Goal: Task Accomplishment & Management: Manage account settings

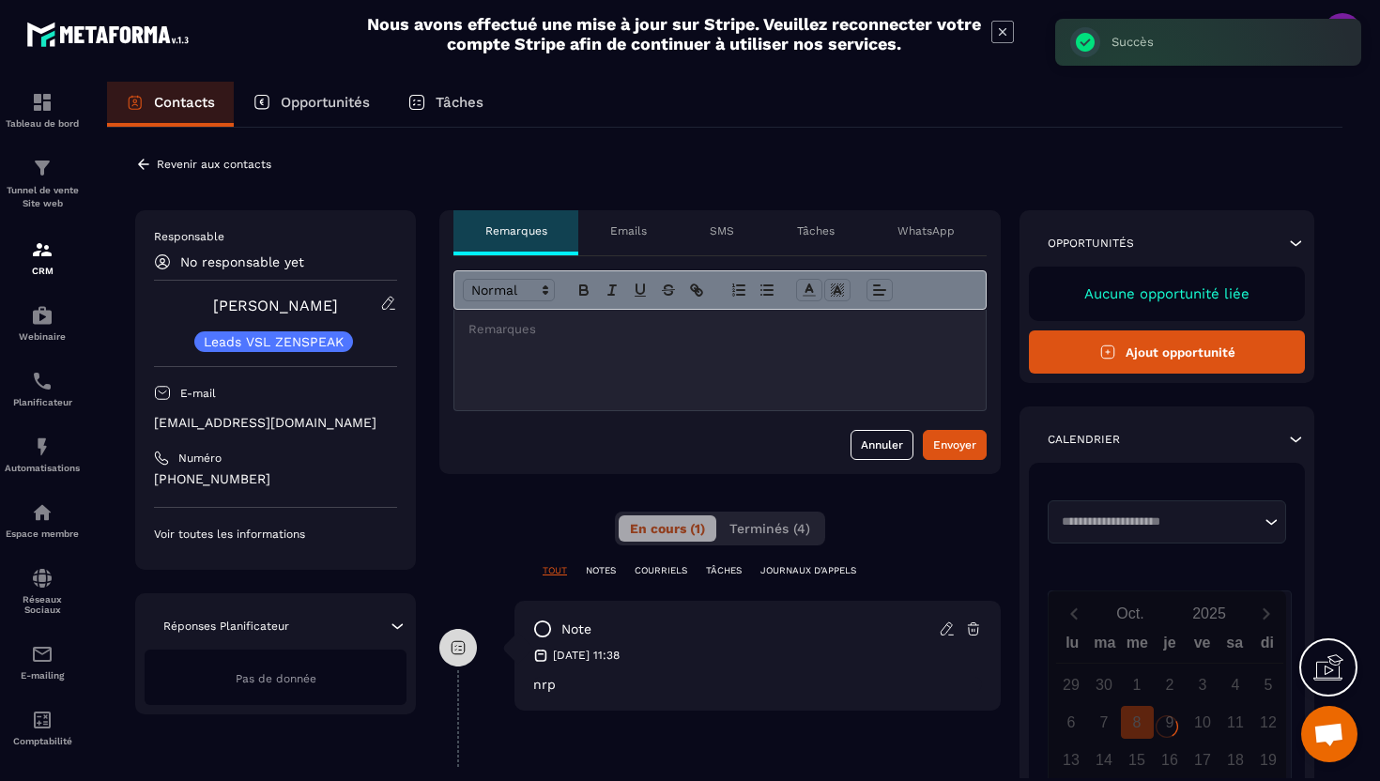
scroll to position [2, 0]
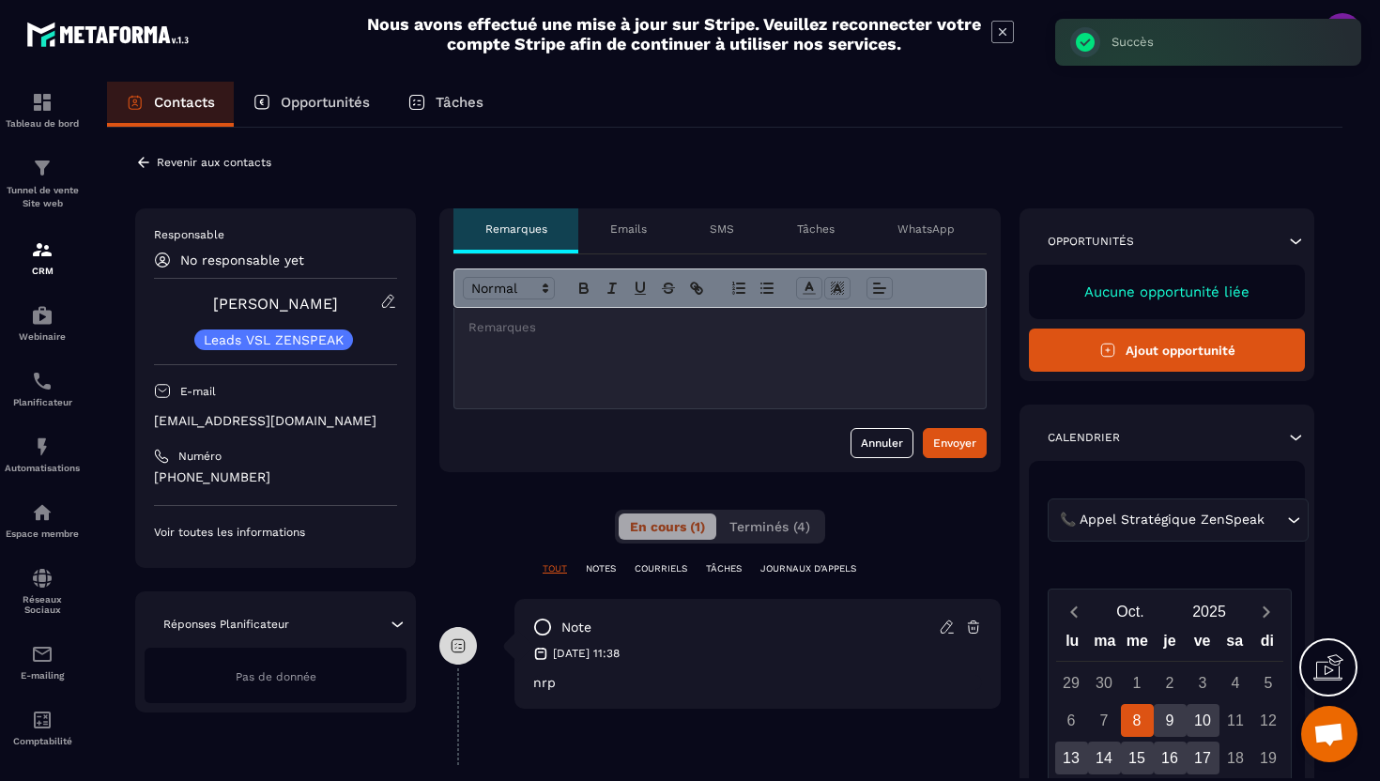
click at [143, 165] on icon at bounding box center [143, 162] width 17 height 17
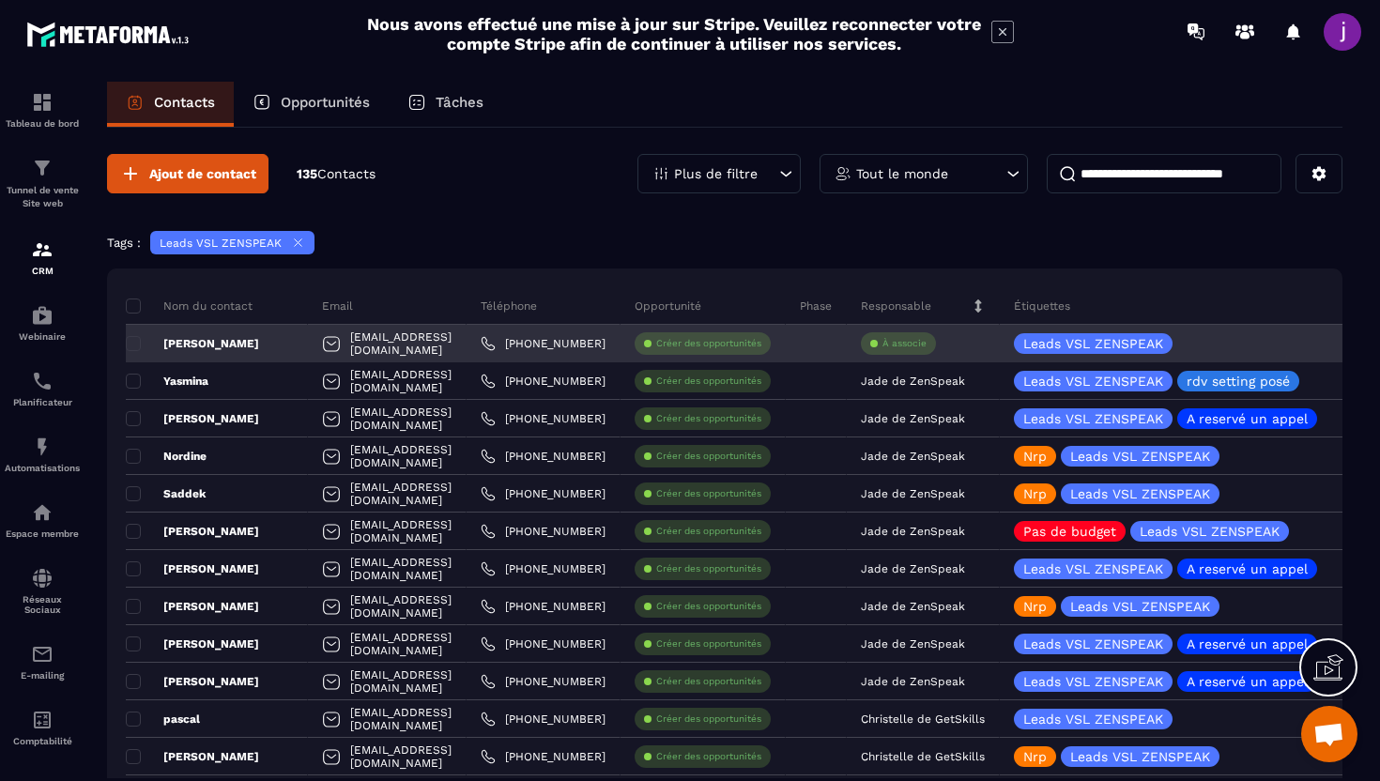
click at [936, 349] on div "À associe" at bounding box center [898, 343] width 75 height 23
click at [927, 343] on p "À associe" at bounding box center [905, 343] width 44 height 13
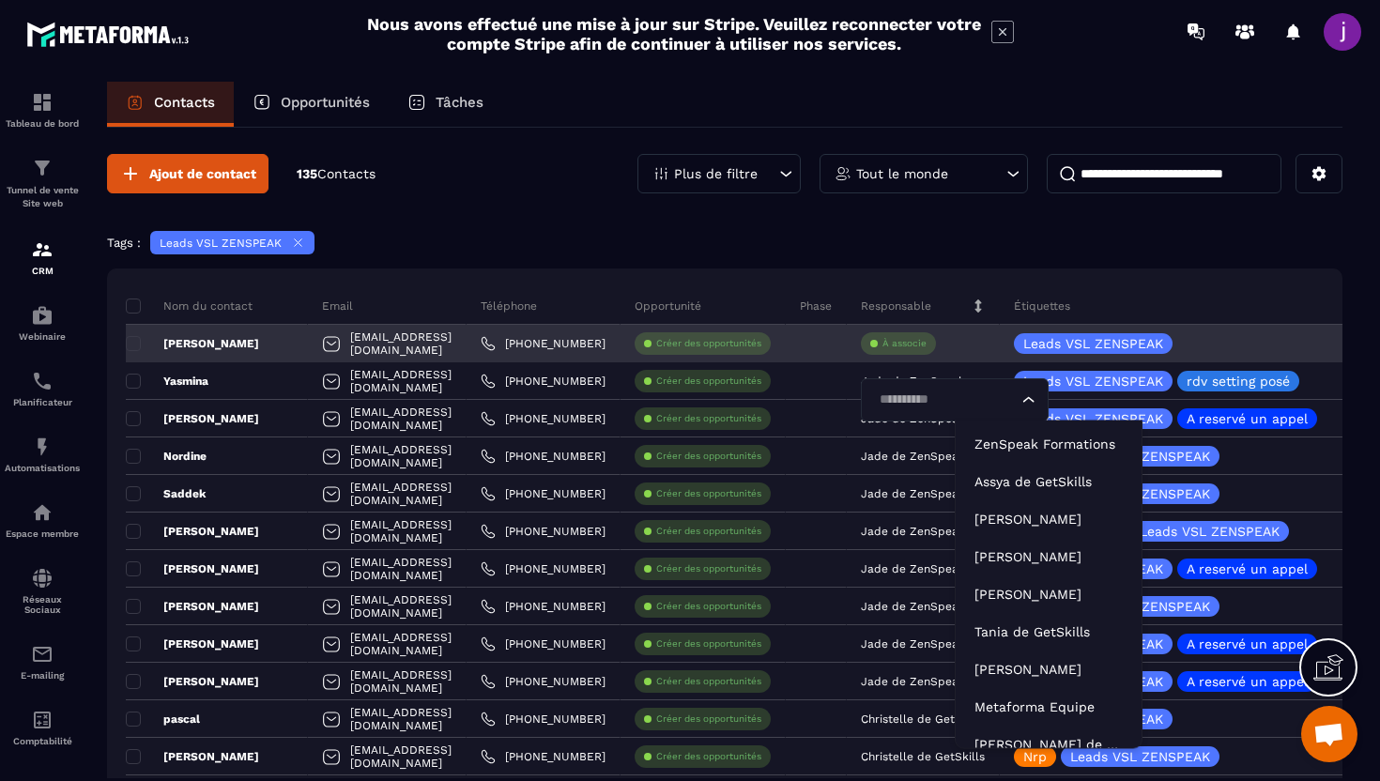
click at [1034, 416] on div "Loading..." at bounding box center [955, 399] width 188 height 43
type input "***"
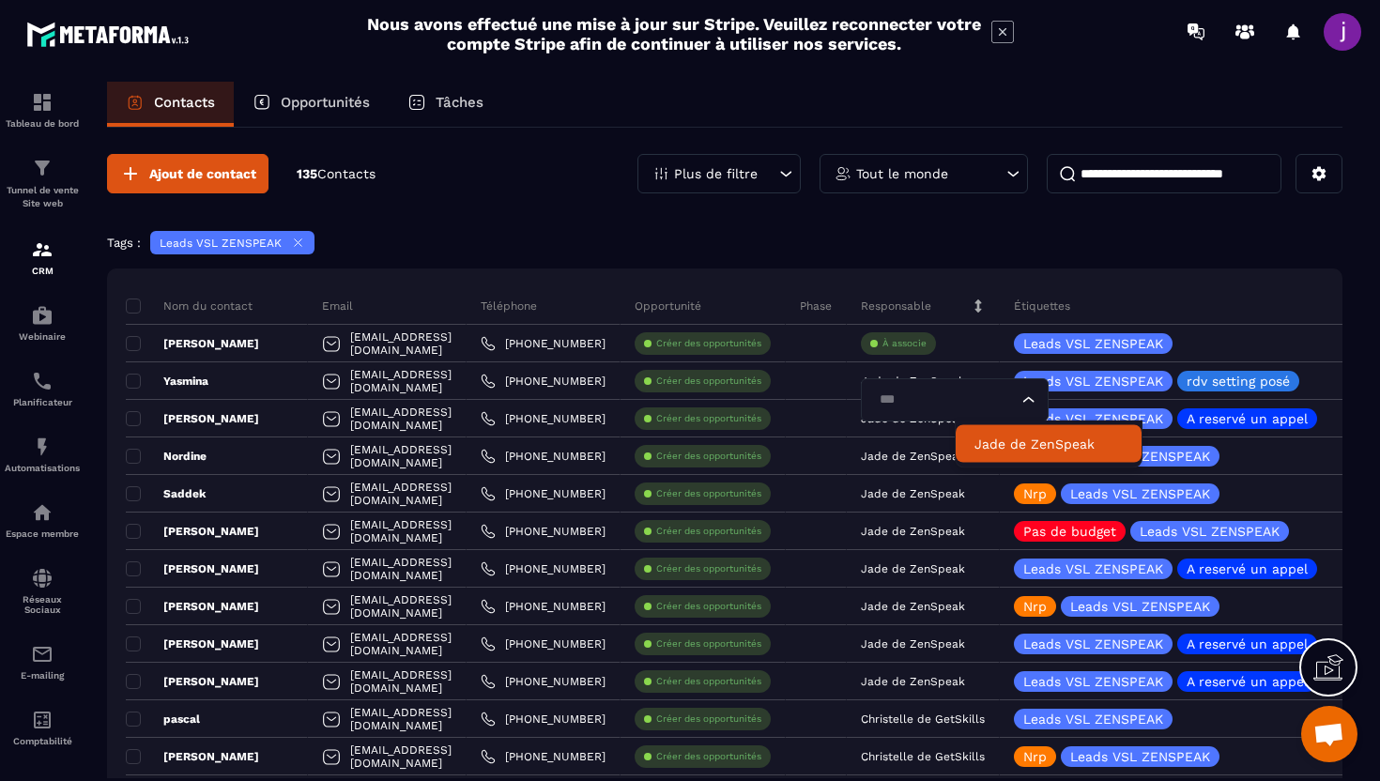
click at [1062, 439] on p "Jade de ZenSpeak" at bounding box center [1049, 444] width 148 height 19
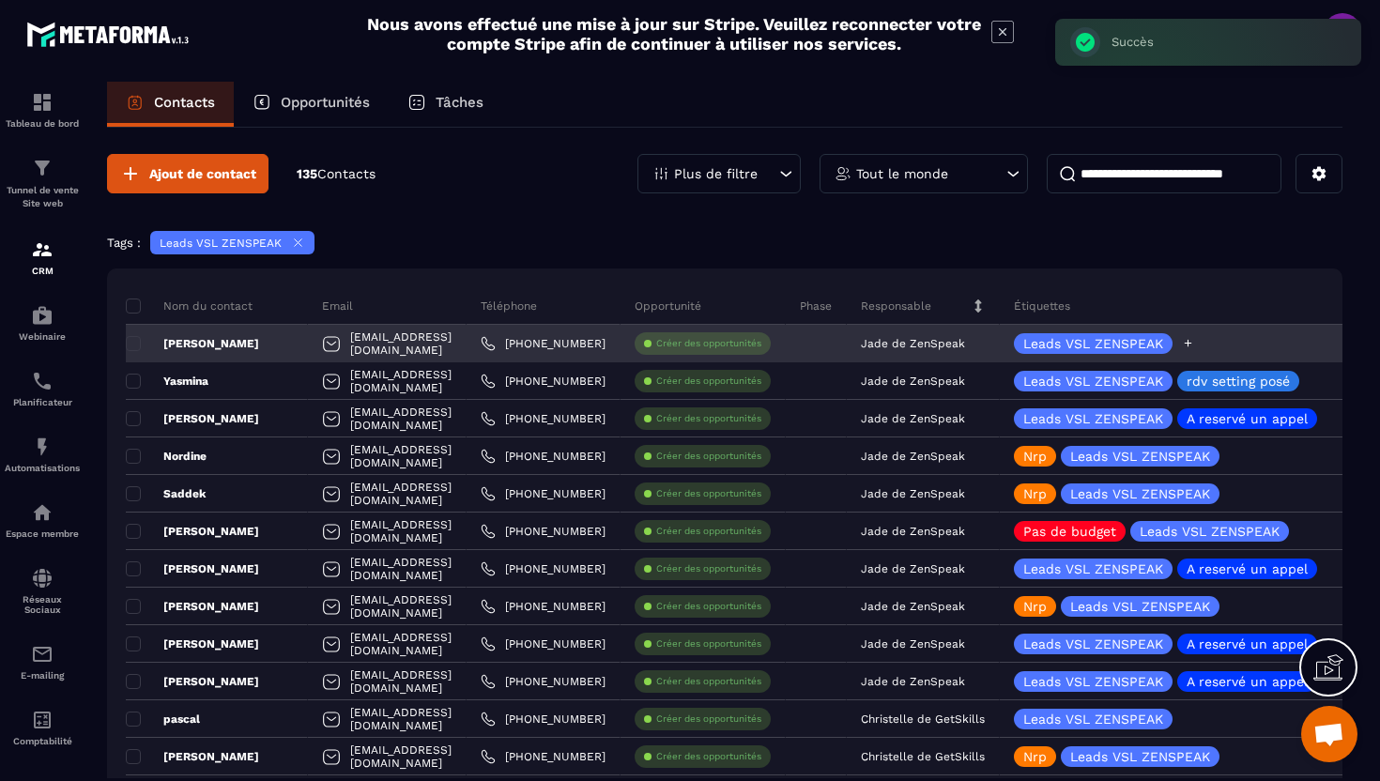
click at [1194, 346] on icon at bounding box center [1188, 343] width 12 height 12
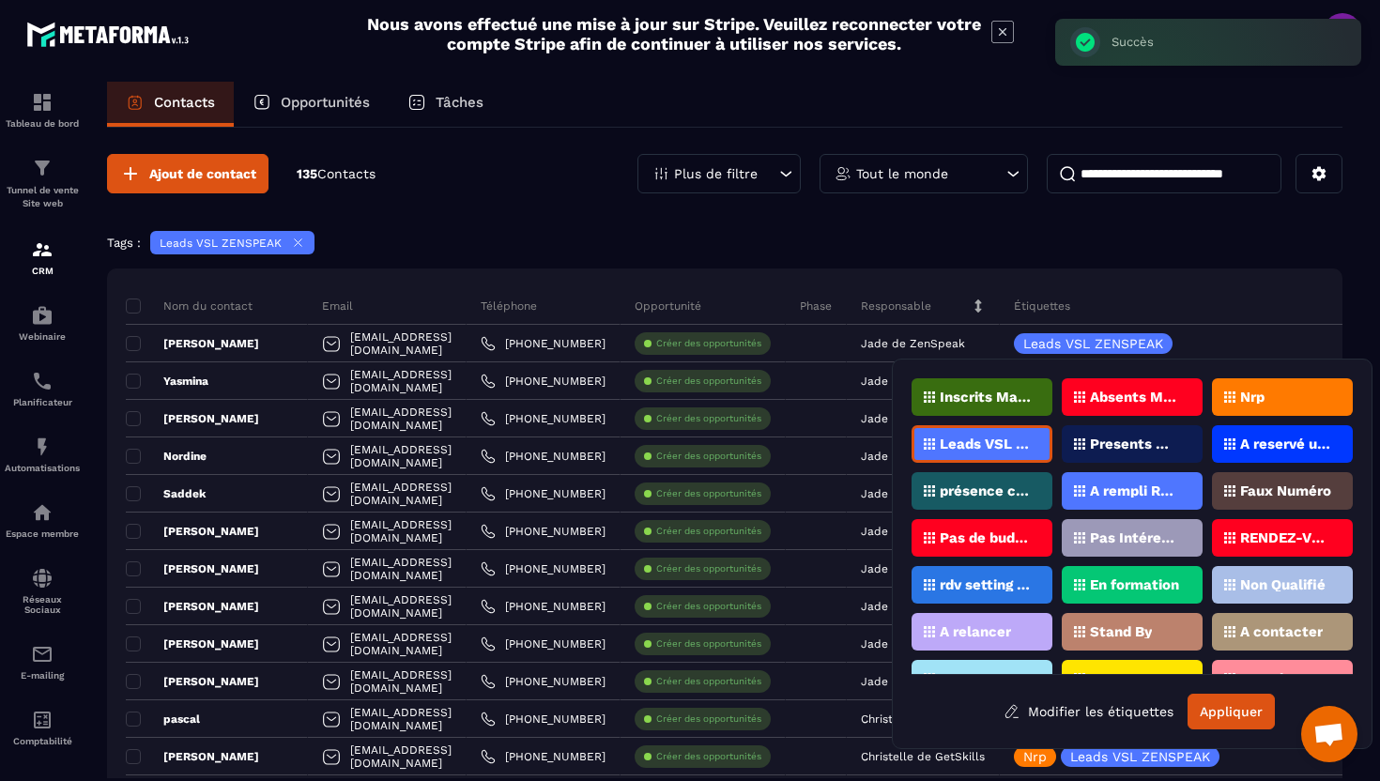
click at [1266, 389] on div "Nrp" at bounding box center [1282, 397] width 141 height 38
click at [1239, 727] on button "Appliquer" at bounding box center [1231, 712] width 87 height 36
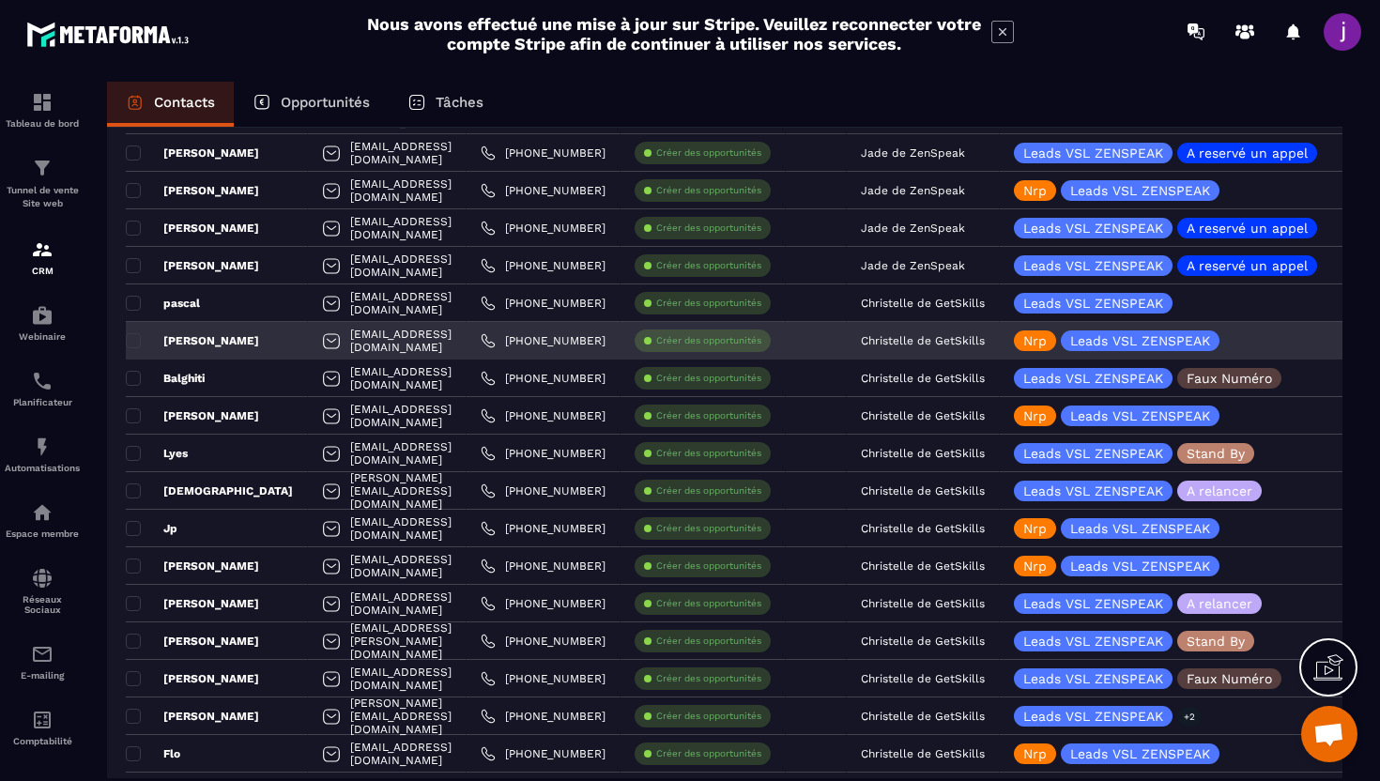
scroll to position [411, 0]
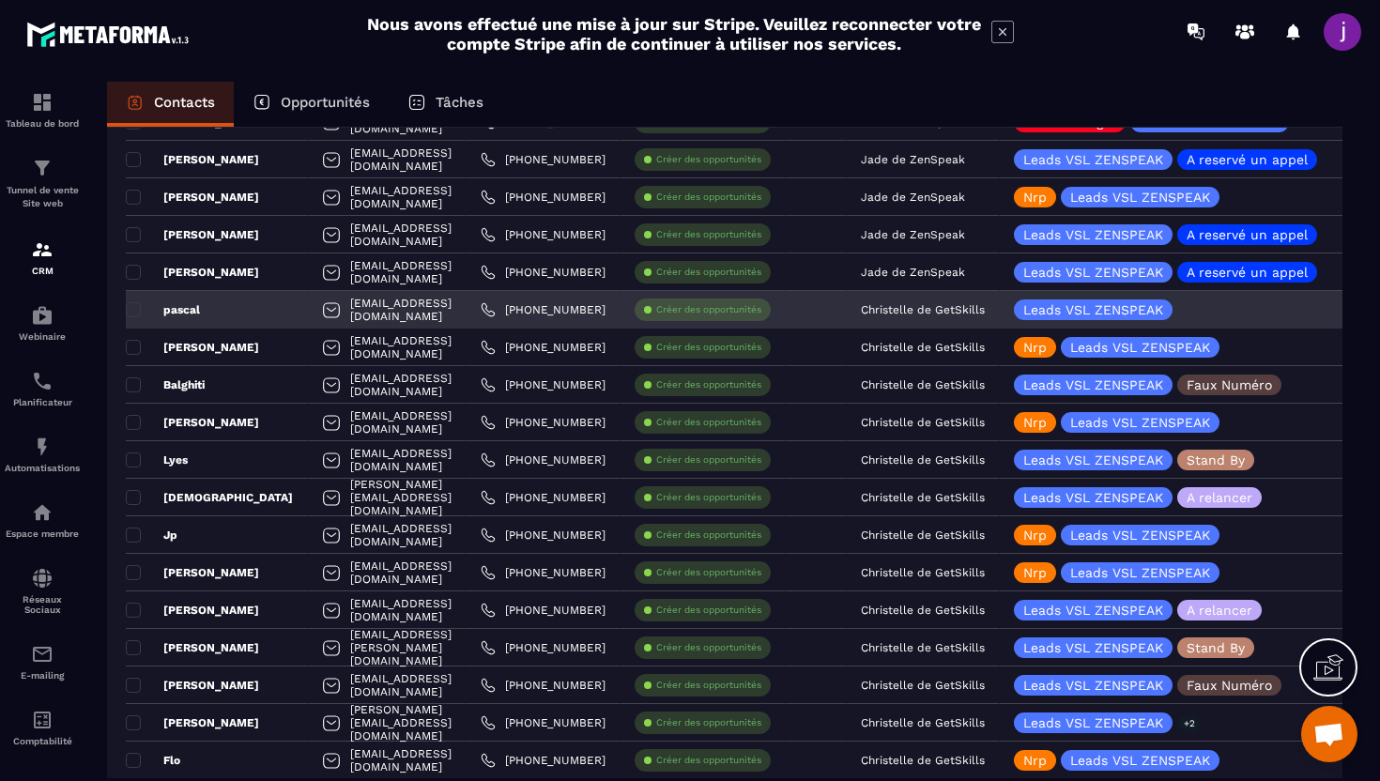
click at [286, 315] on div "pascal" at bounding box center [217, 310] width 182 height 38
